Goal: Check status: Check status

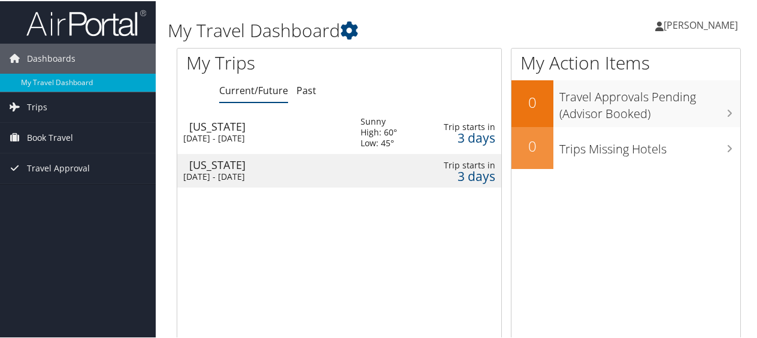
click at [313, 159] on div "[US_STATE]" at bounding box center [268, 163] width 159 height 11
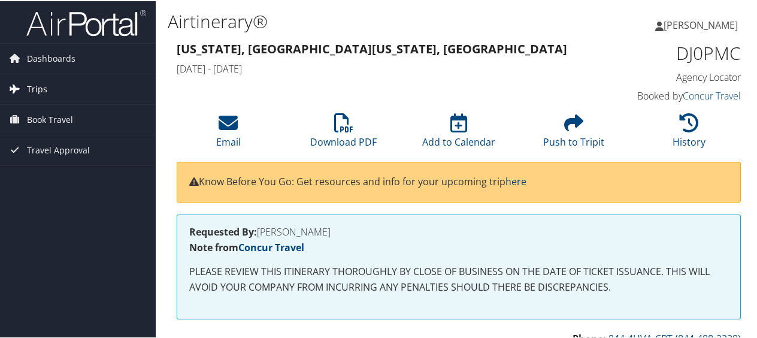
click at [35, 82] on span "Trips" at bounding box center [37, 88] width 20 height 30
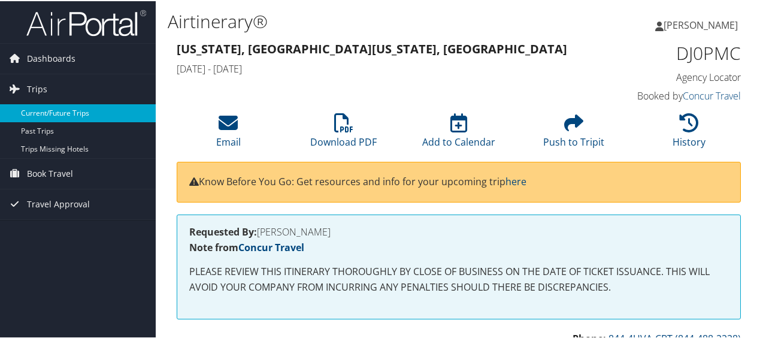
click at [72, 116] on link "Current/Future Trips" at bounding box center [78, 112] width 156 height 18
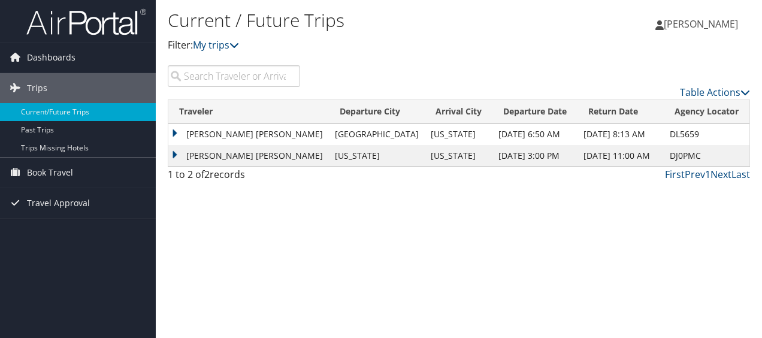
click at [209, 149] on td "CAITLIN ANN BOYER" at bounding box center [248, 156] width 161 height 22
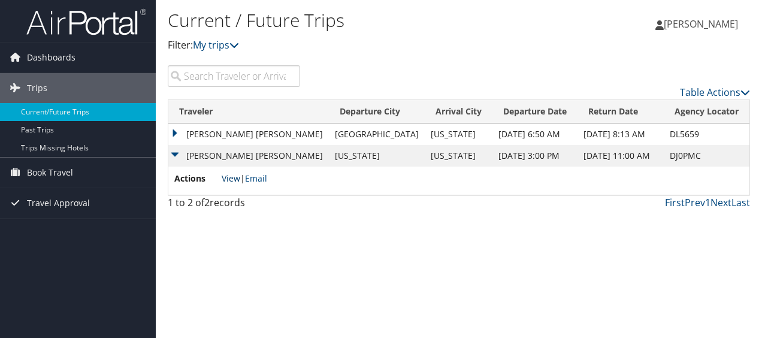
click at [232, 177] on link "View" at bounding box center [231, 178] width 19 height 11
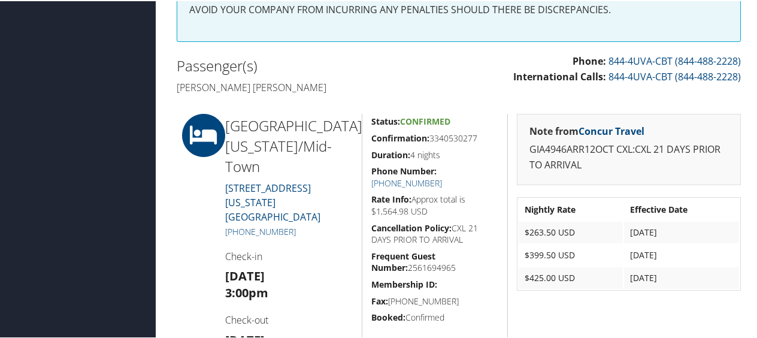
scroll to position [279, 0]
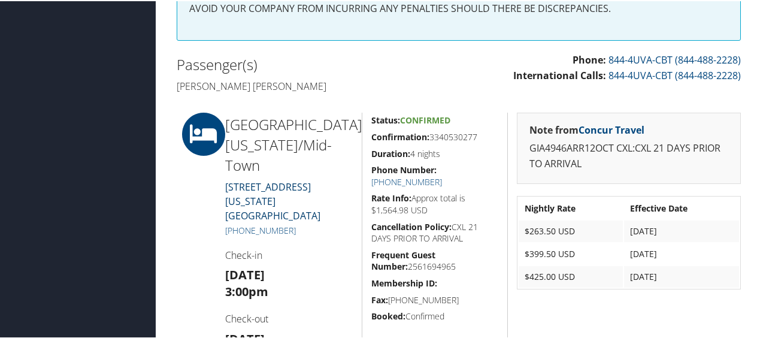
click at [272, 195] on link "45 East 33rd Street New York NY 10016" at bounding box center [272, 200] width 95 height 42
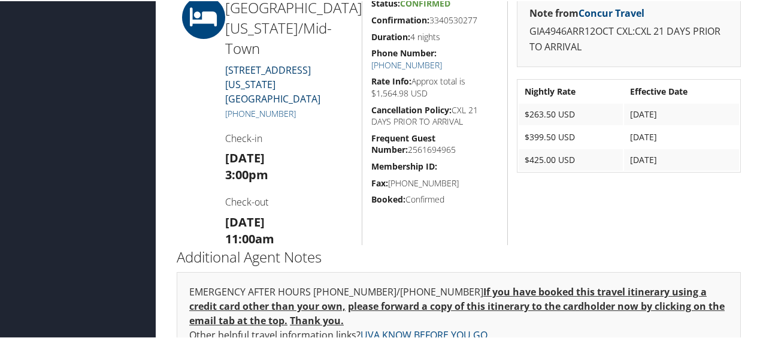
scroll to position [395, 0]
